Goal: Information Seeking & Learning: Learn about a topic

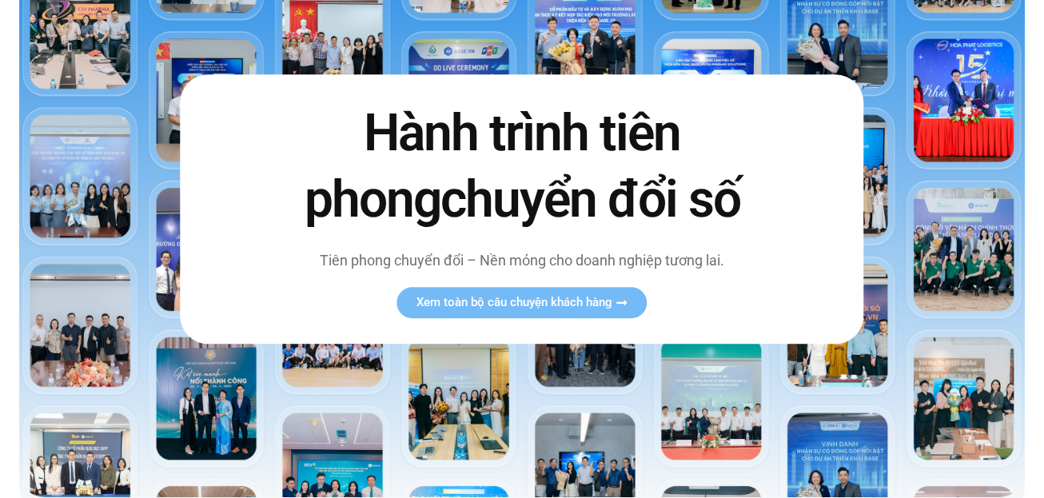
scroll to position [240, 0]
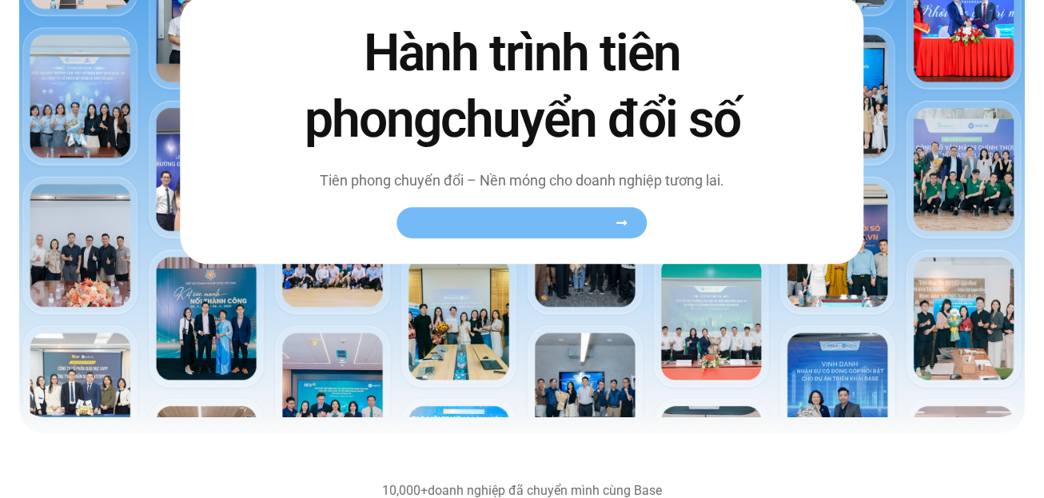
click at [505, 229] on span "Xem toàn bộ câu chuyện khách hàng" at bounding box center [515, 223] width 196 height 12
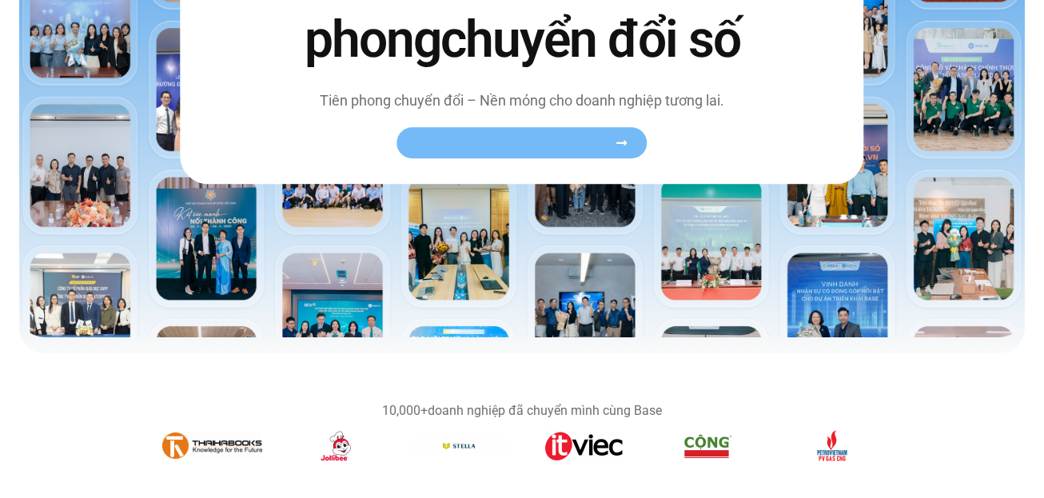
scroll to position [400, 0]
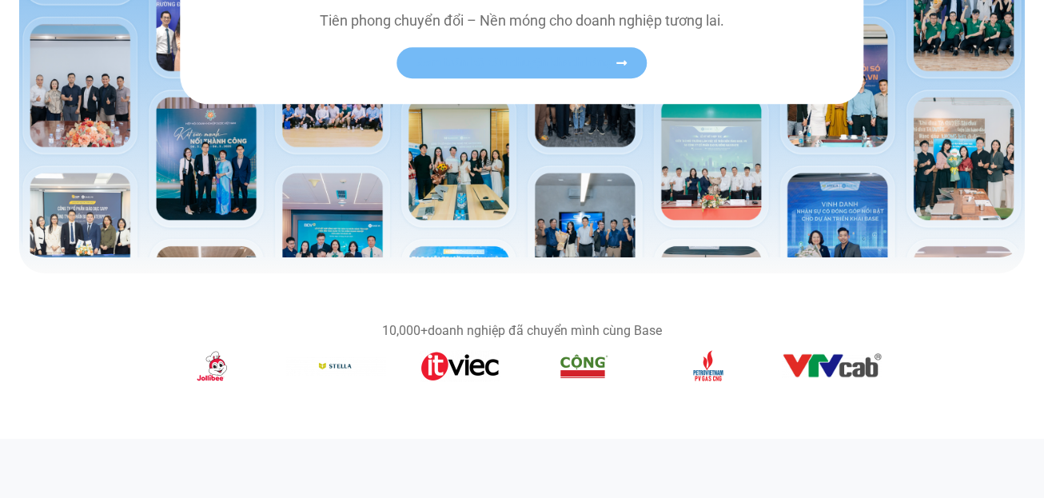
click at [559, 69] on span "Xem toàn bộ câu chuyện khách hàng" at bounding box center [515, 63] width 196 height 12
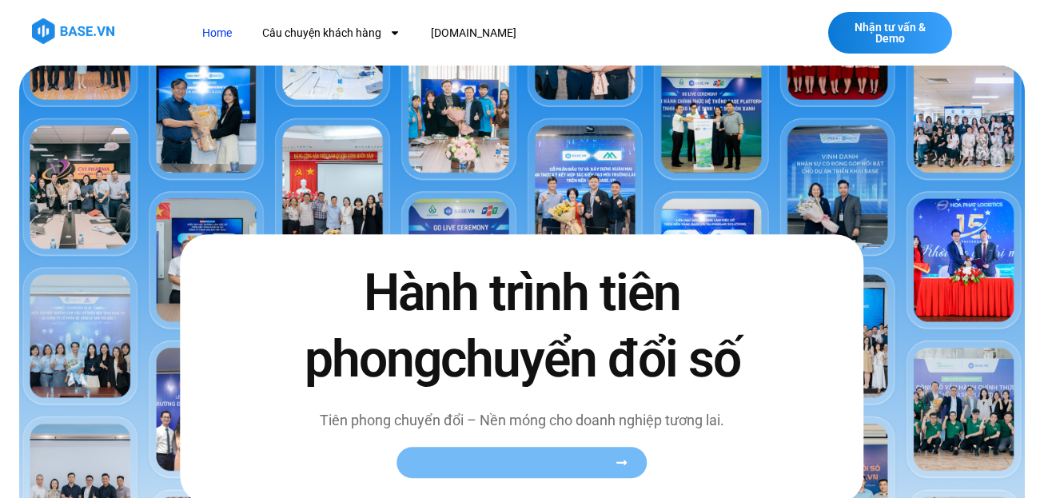
scroll to position [240, 0]
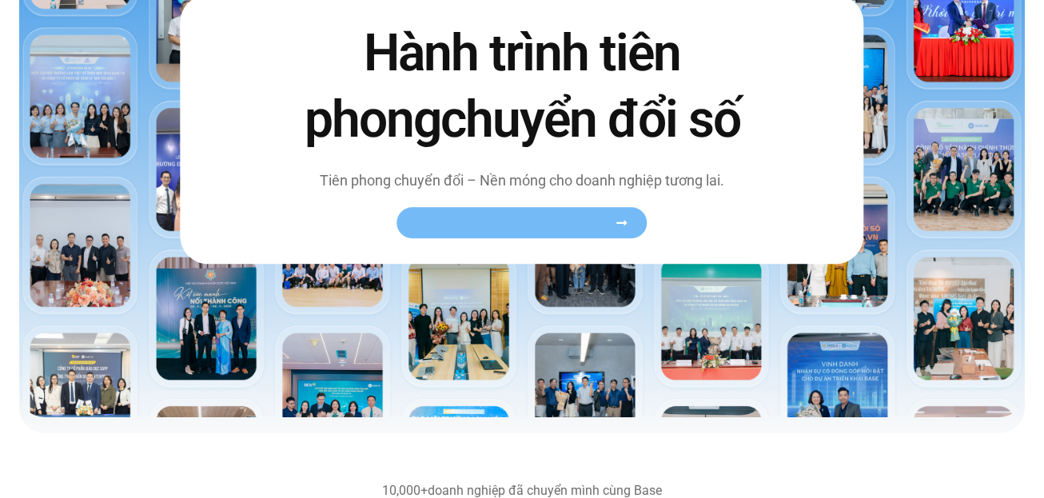
click at [528, 229] on span "Xem toàn bộ câu chuyện khách hàng" at bounding box center [515, 223] width 196 height 12
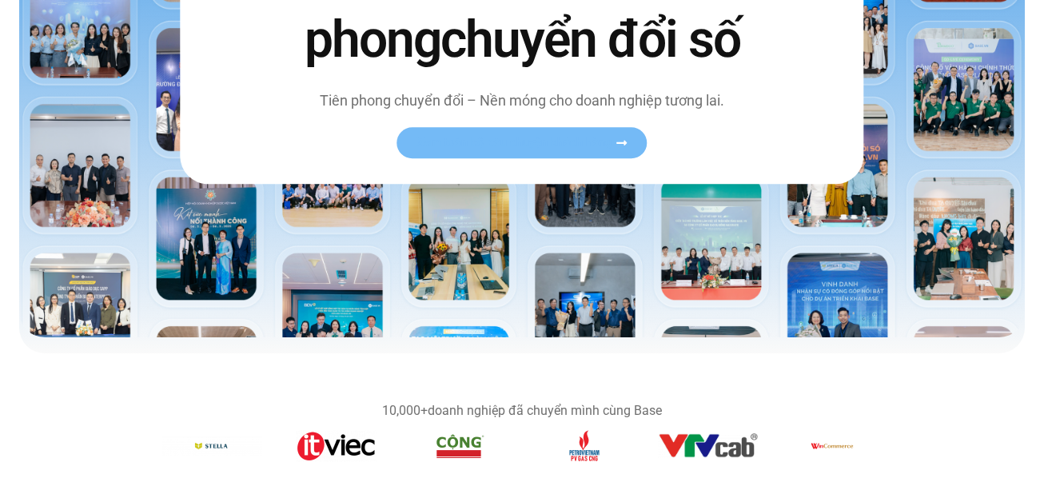
scroll to position [400, 0]
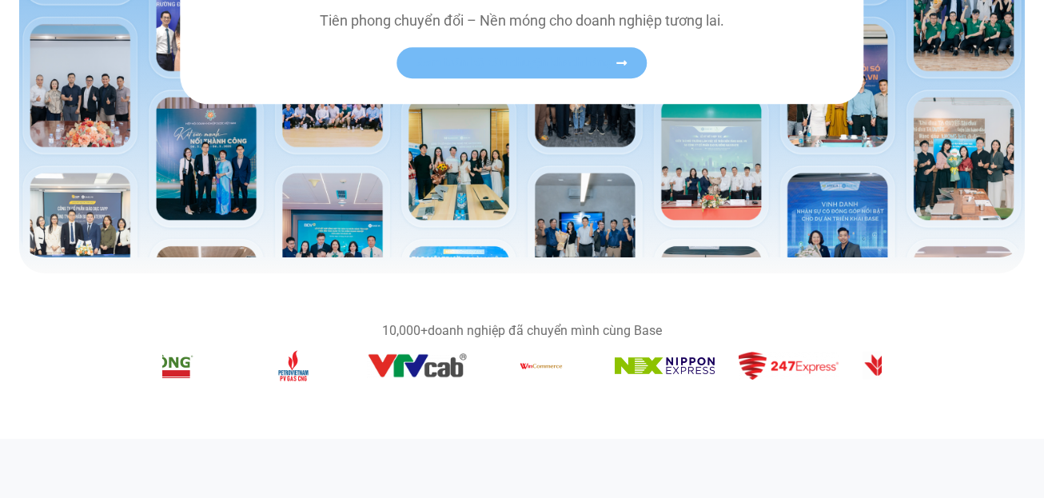
click at [361, 331] on div "10,000+ doanh nghiệp đã chuyển mình cùng Base" at bounding box center [521, 356] width 719 height 63
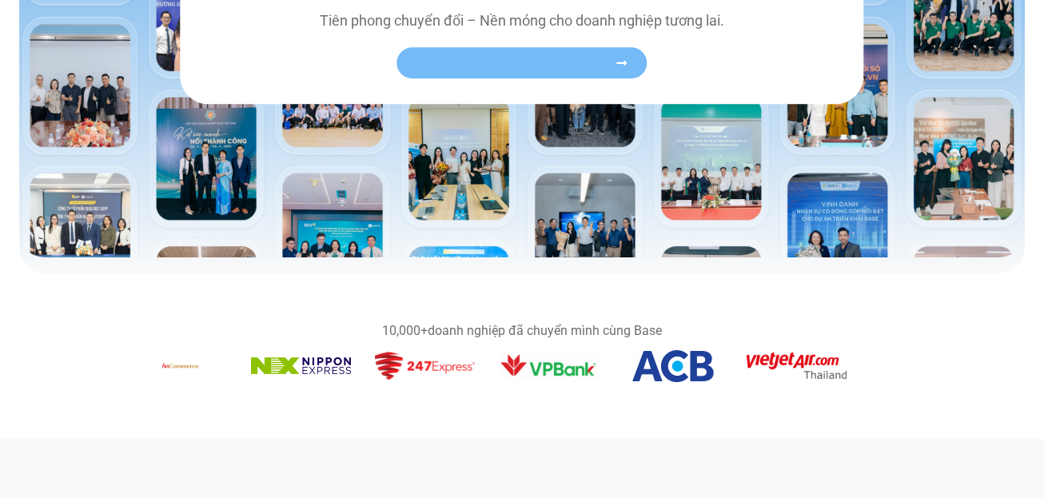
click at [446, 401] on section "10,000+ doanh nghiệp đã chuyển mình cùng Base" at bounding box center [522, 356] width 1044 height 102
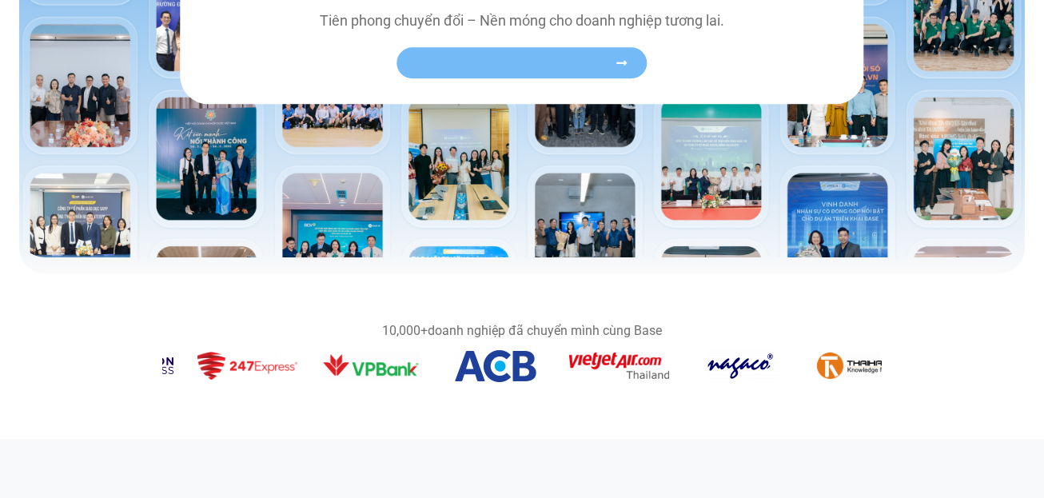
click at [569, 368] on figure "14 / 14" at bounding box center [619, 369] width 100 height 32
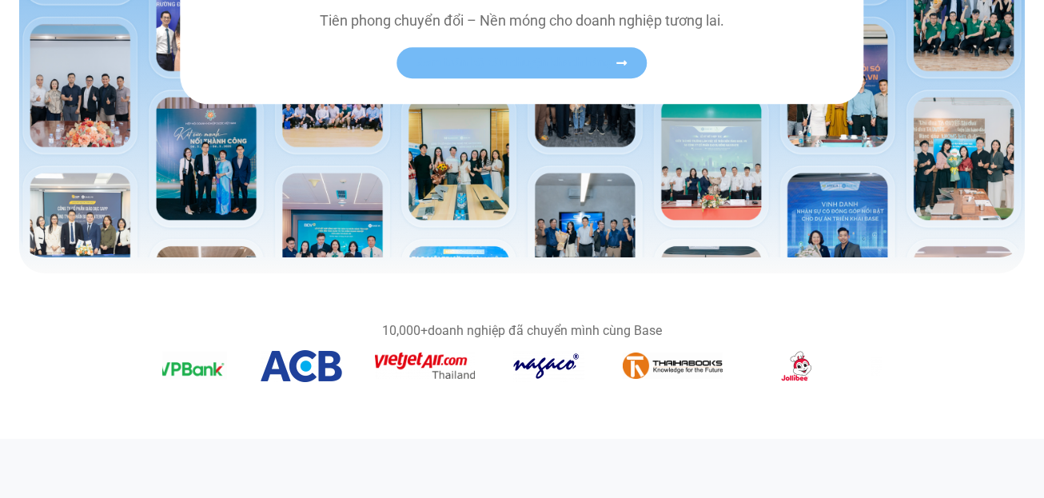
click at [322, 389] on section "10,000+ doanh nghiệp đã chuyển mình cùng Base" at bounding box center [522, 356] width 1044 height 102
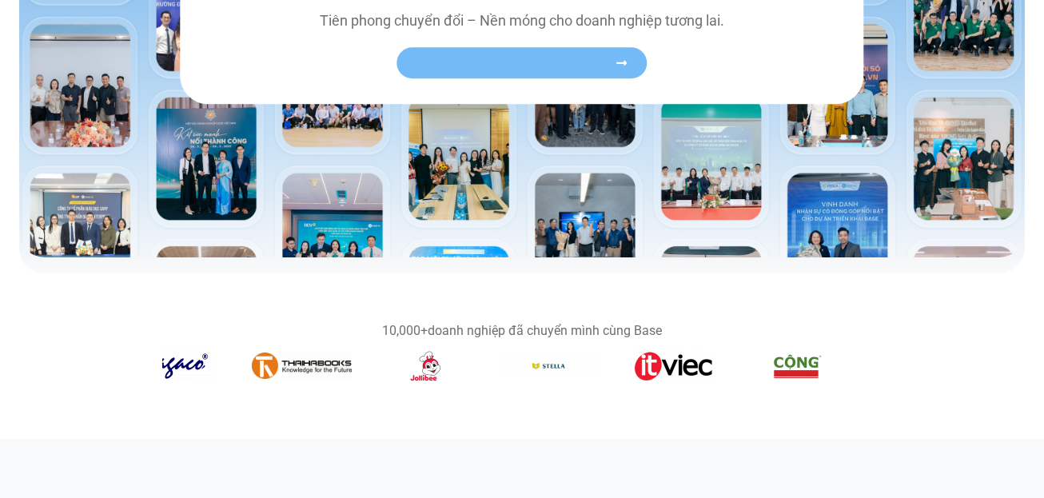
click at [333, 342] on div "10,000+ doanh nghiệp đã chuyển mình cùng Base" at bounding box center [521, 356] width 719 height 63
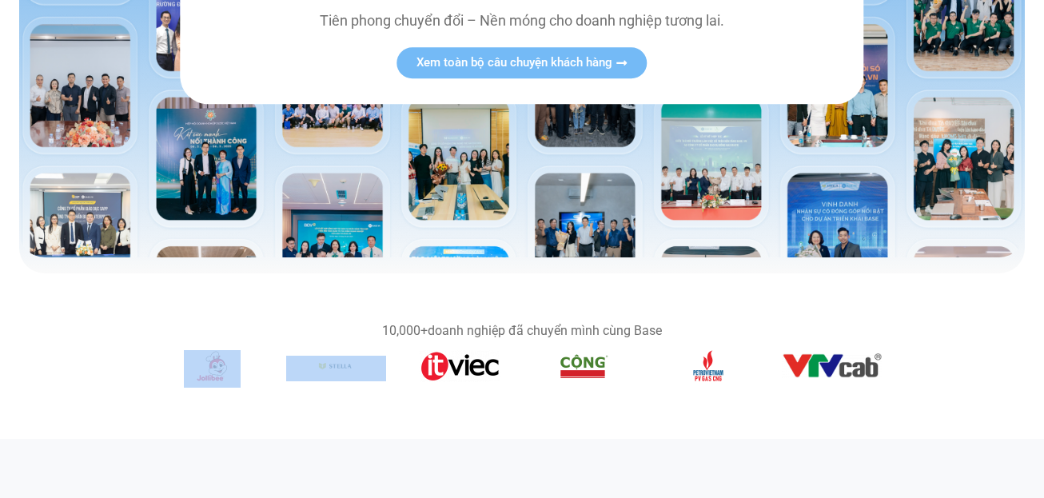
drag, startPoint x: 774, startPoint y: 366, endPoint x: 339, endPoint y: 377, distance: 435.0
click at [339, 377] on div "Băng chuyền hình ảnh" at bounding box center [521, 369] width 719 height 38
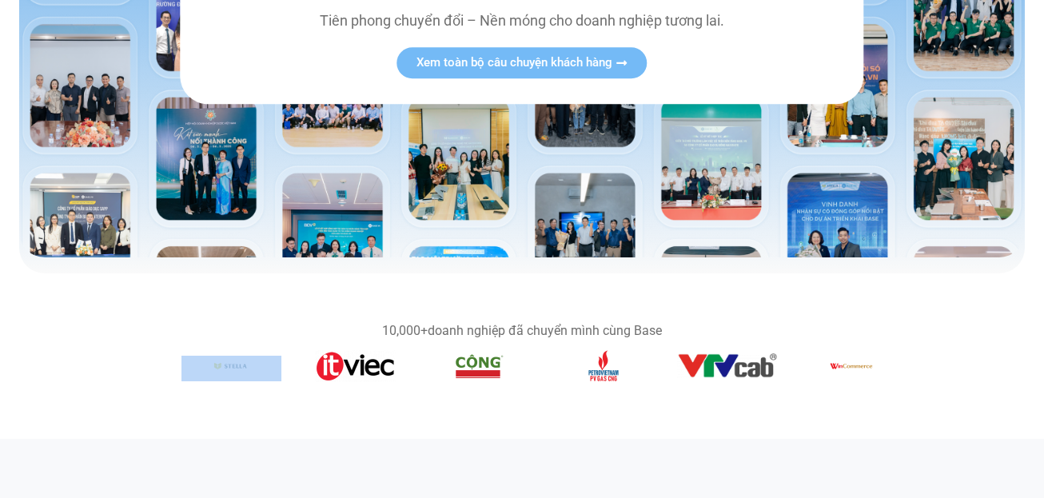
click at [459, 390] on section "10,000+ doanh nghiệp đã chuyển mình cùng Base" at bounding box center [522, 356] width 1044 height 102
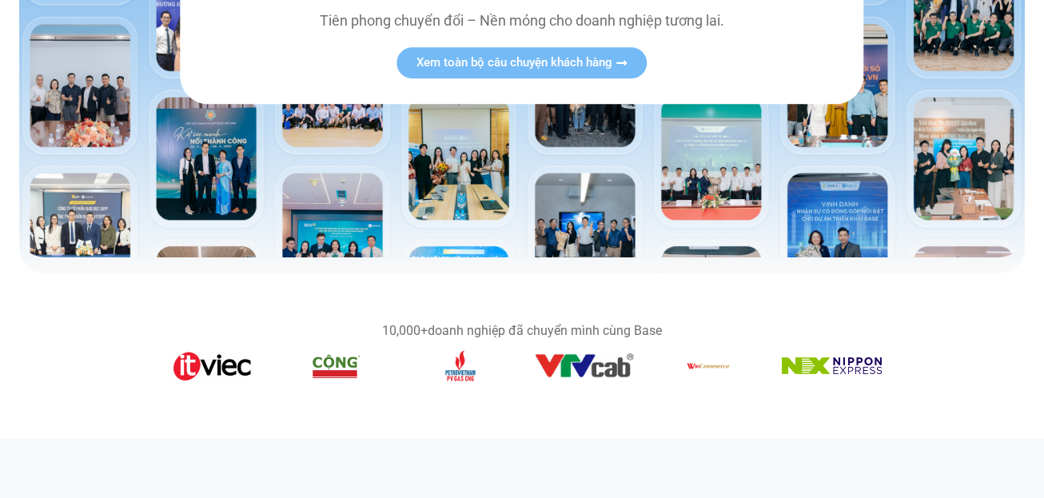
drag, startPoint x: 758, startPoint y: 368, endPoint x: 510, endPoint y: 389, distance: 248.8
click at [510, 389] on section "10,000+ doanh nghiệp đã chuyển mình cùng Base" at bounding box center [522, 356] width 1044 height 102
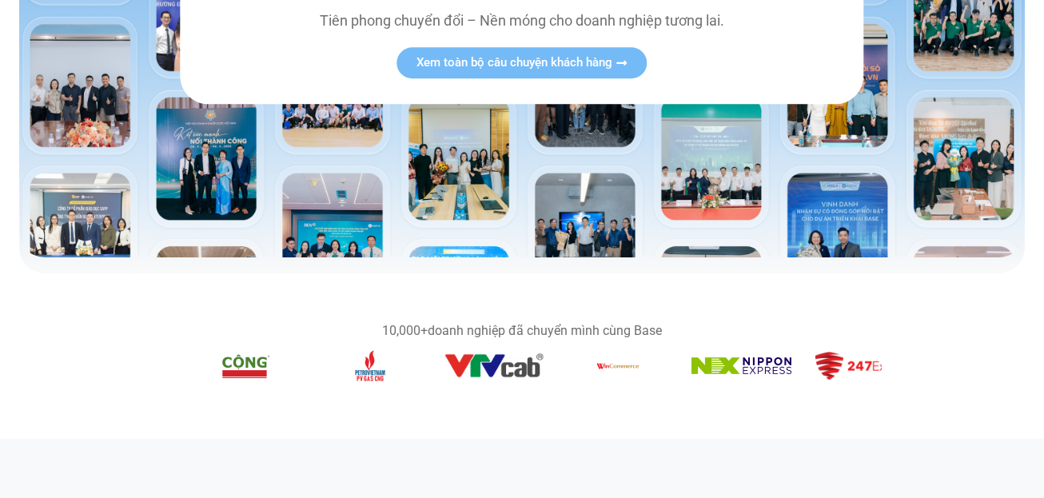
click at [568, 377] on figure "9 / 14" at bounding box center [618, 369] width 100 height 38
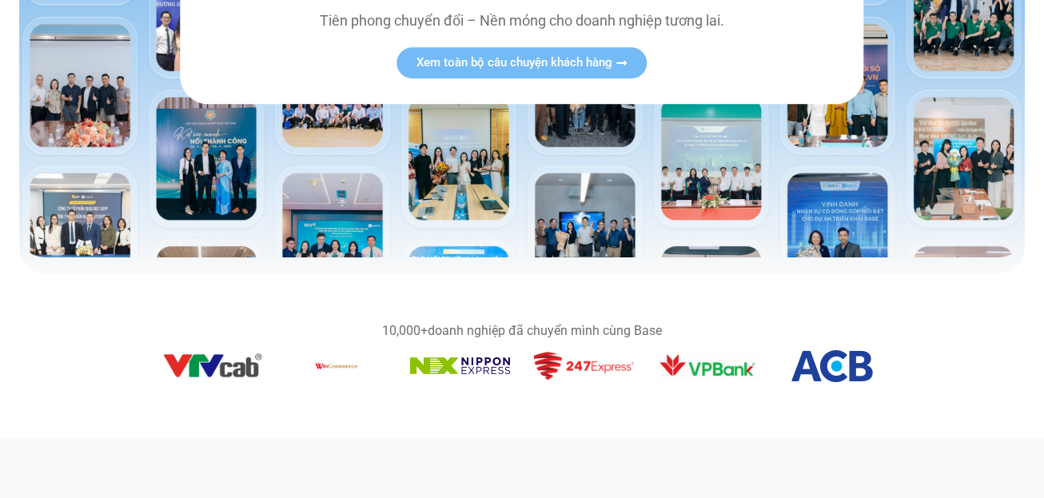
click at [534, 377] on img "11 / 14" at bounding box center [584, 366] width 100 height 28
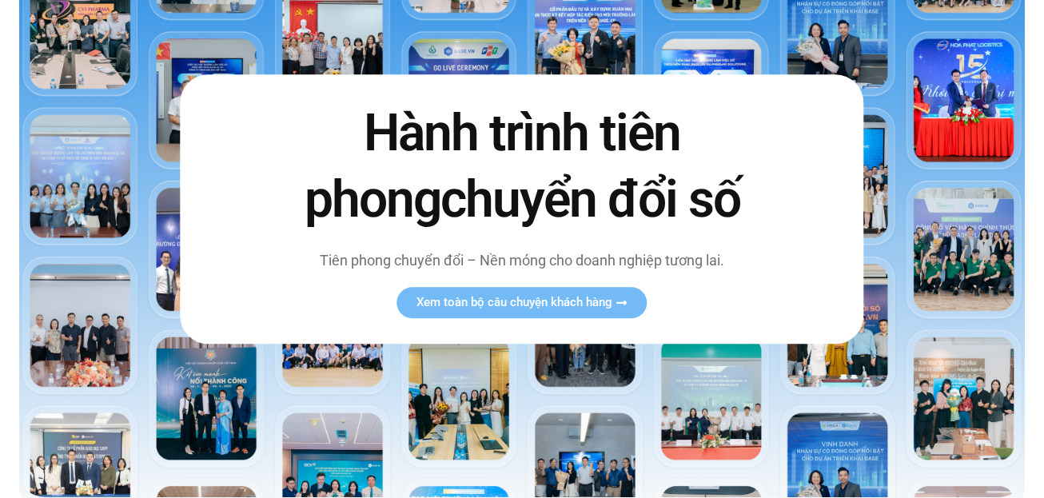
scroll to position [0, 0]
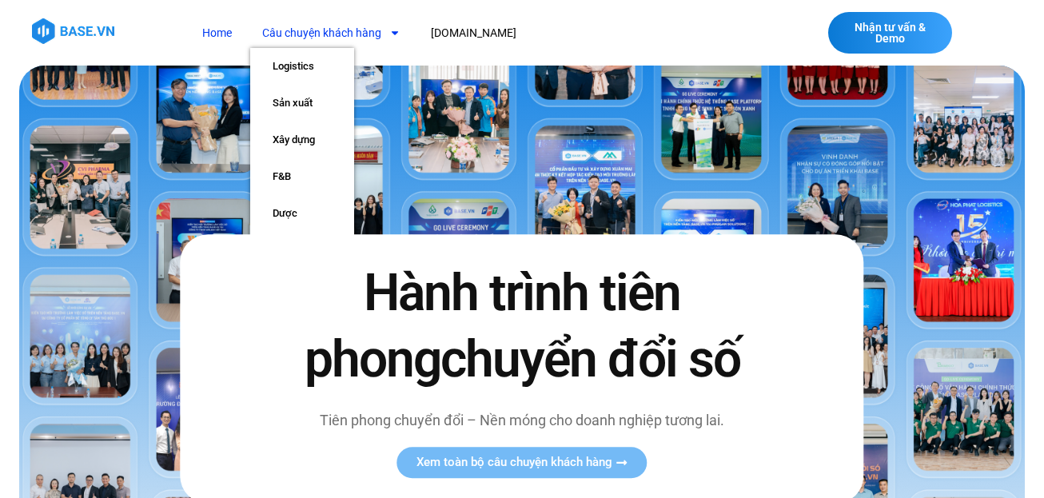
click at [344, 30] on link "Câu chuyện khách hàng" at bounding box center [331, 33] width 162 height 30
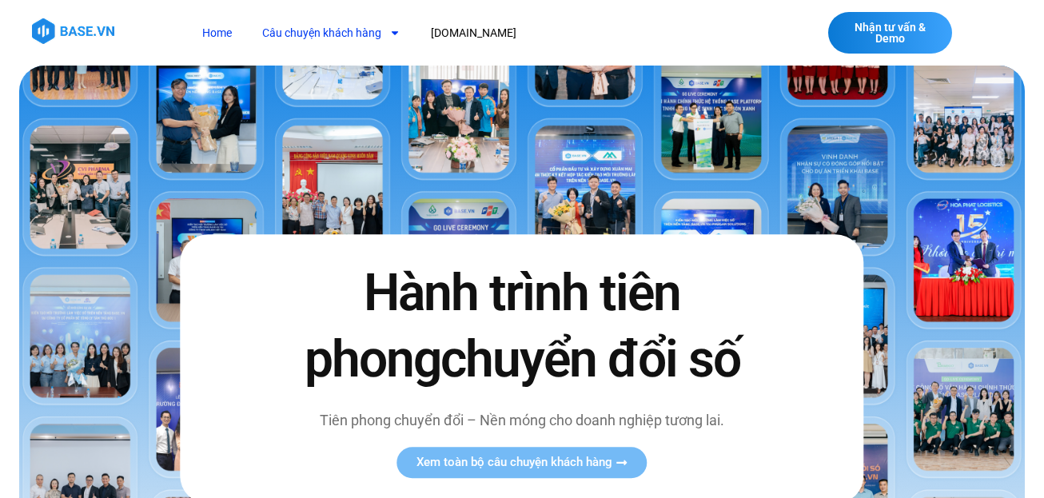
click at [344, 30] on link "Câu chuyện khách hàng" at bounding box center [331, 33] width 162 height 30
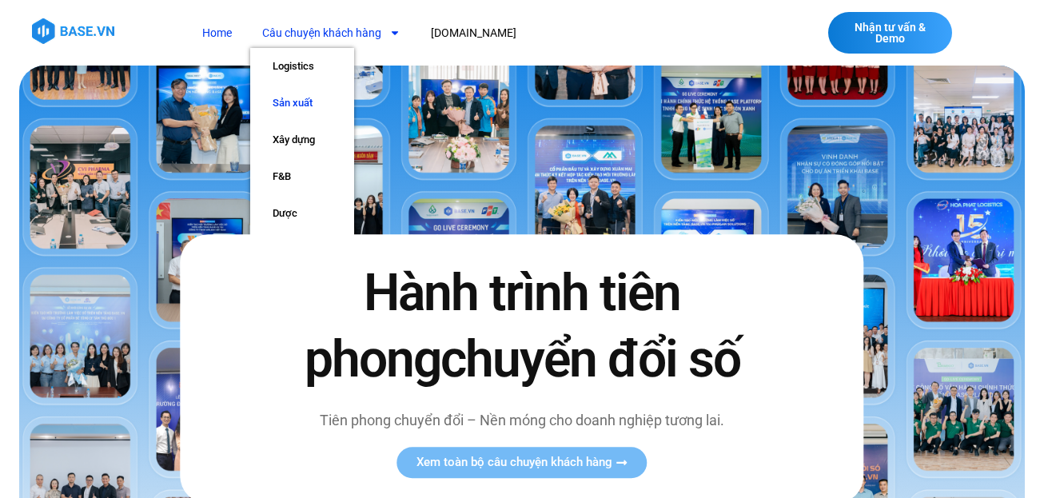
click at [281, 108] on link "Sản xuất" at bounding box center [302, 103] width 104 height 37
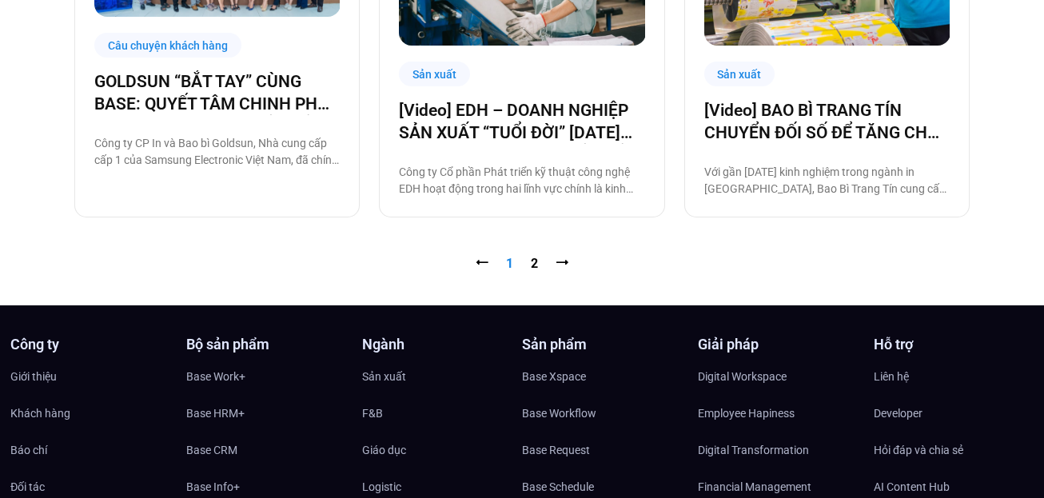
scroll to position [1839, 0]
